Goal: Communication & Community: Answer question/provide support

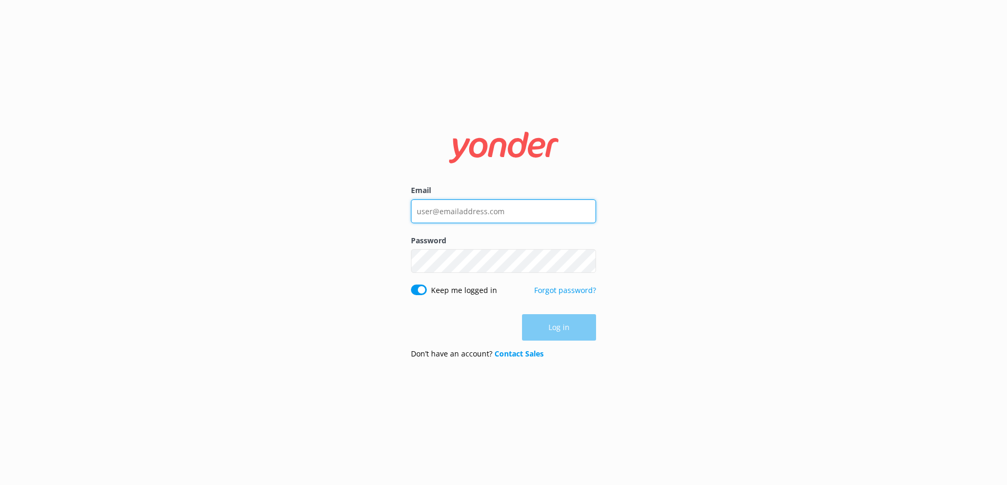
click at [433, 211] on input "Email" at bounding box center [503, 211] width 185 height 24
type input "[EMAIL_ADDRESS][DOMAIN_NAME]"
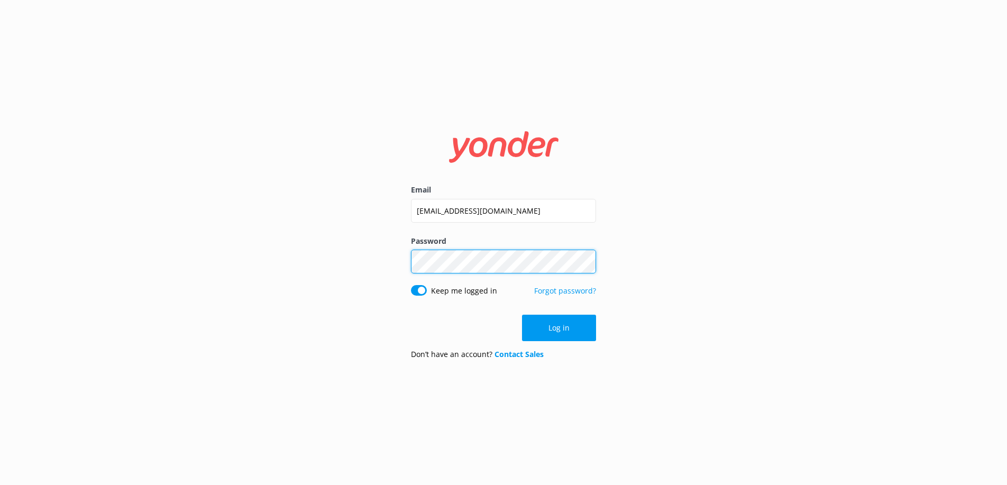
click button "Log in" at bounding box center [559, 328] width 74 height 26
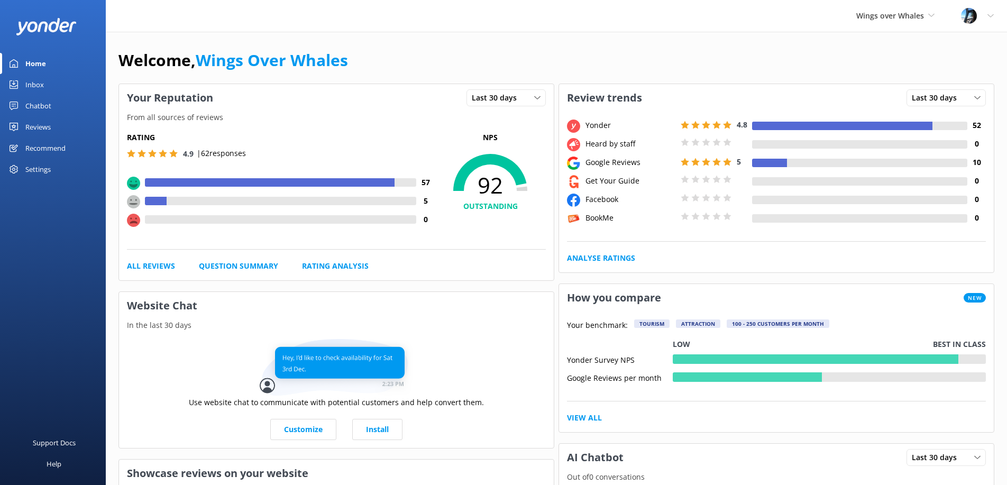
click at [35, 124] on div "Reviews" at bounding box center [37, 126] width 25 height 21
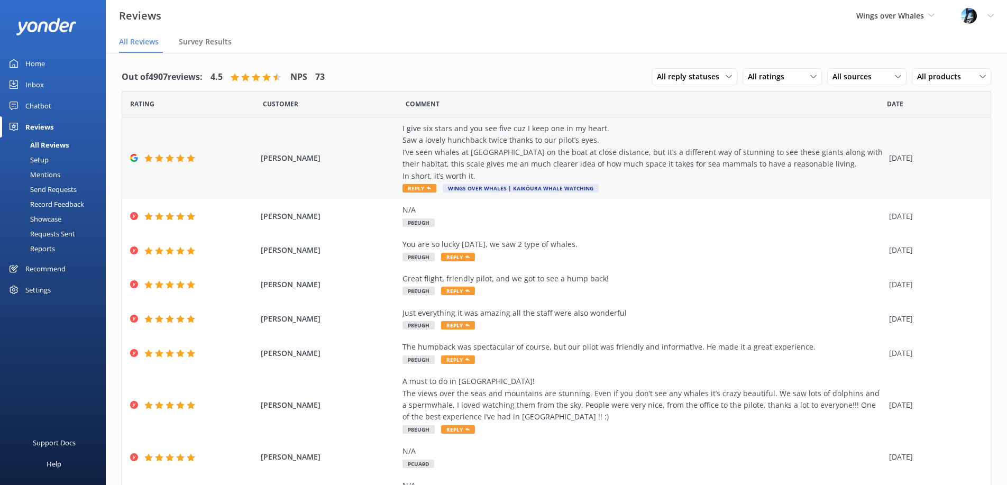
click at [360, 145] on div "[PERSON_NAME] I give six stars and you see five cuz I keep one in my heart. Saw…" at bounding box center [556, 157] width 869 height 81
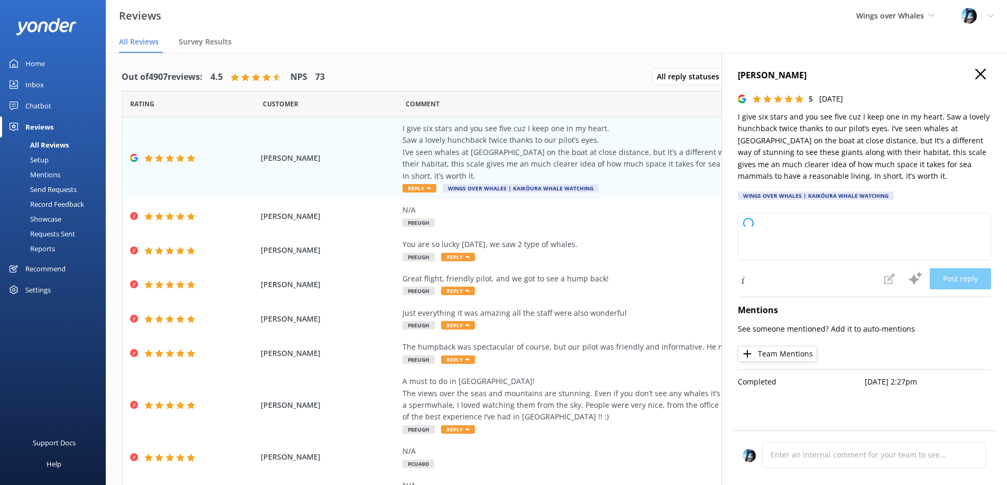
type textarea "Thank you so much for your wonderful review! We’re thrilled to hear you had suc…"
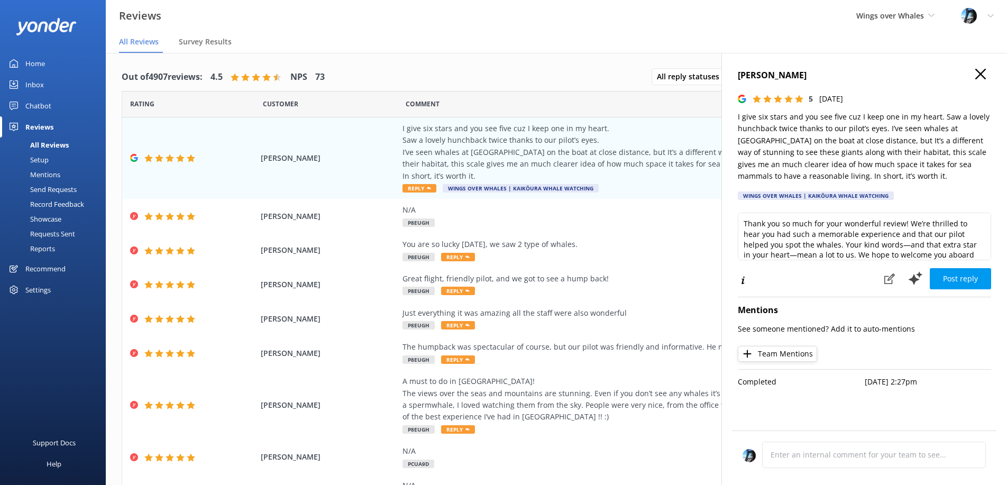
click at [986, 69] on icon "button" at bounding box center [981, 74] width 11 height 11
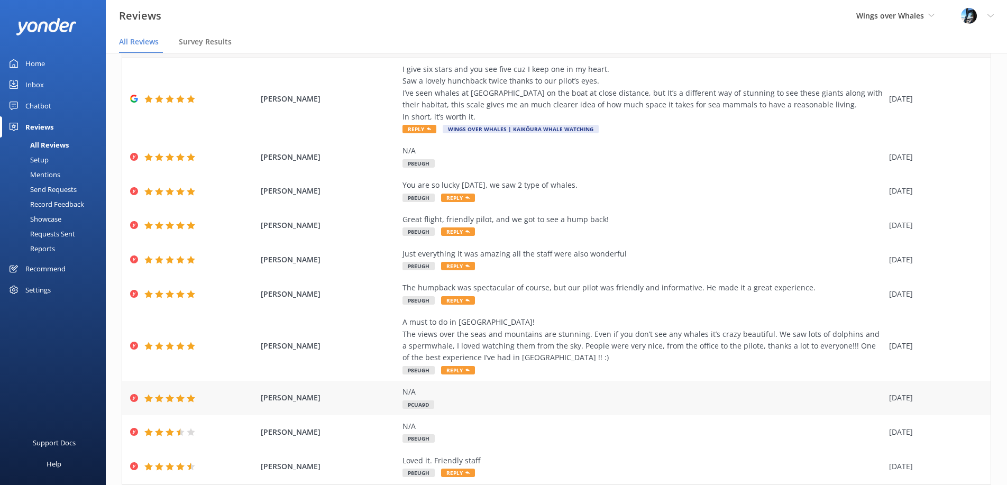
scroll to position [93, 0]
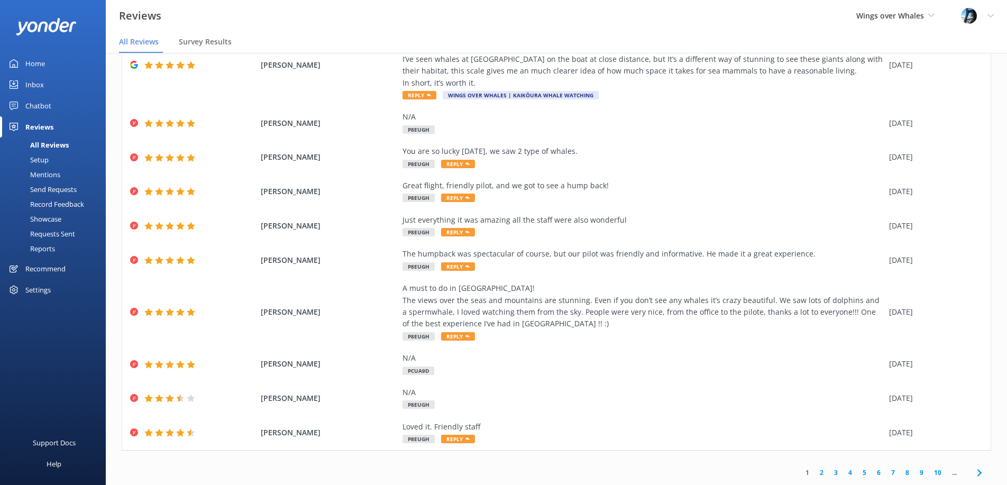
click at [828, 472] on link "2" at bounding box center [822, 473] width 14 height 10
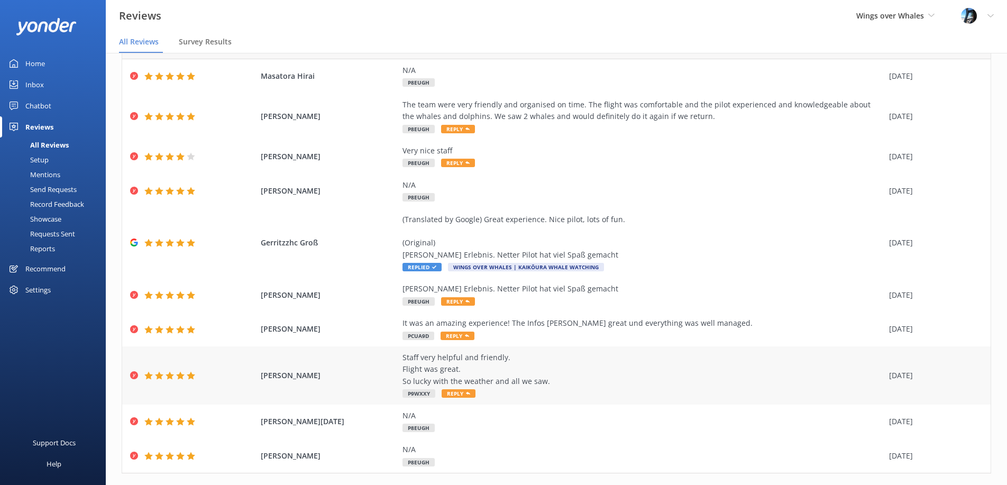
scroll to position [81, 0]
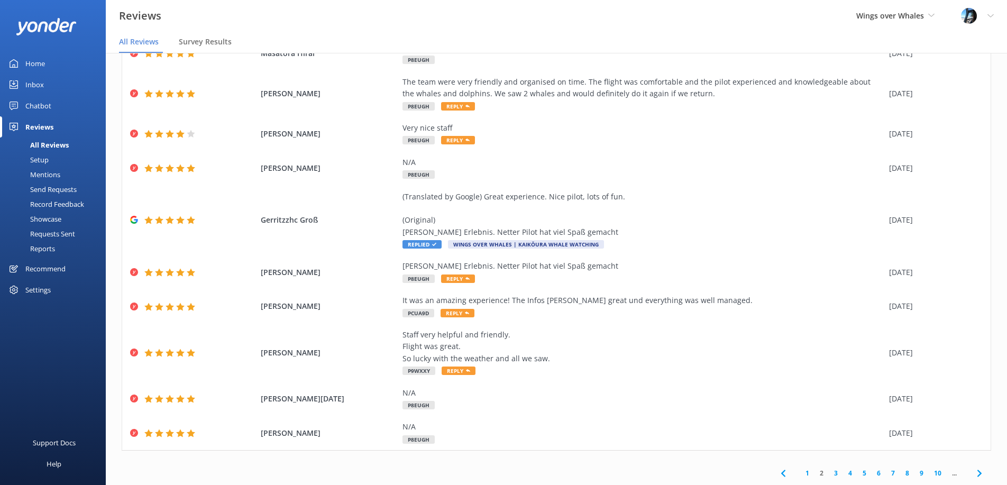
click at [808, 475] on link "1" at bounding box center [807, 473] width 14 height 10
